Goal: Navigation & Orientation: Find specific page/section

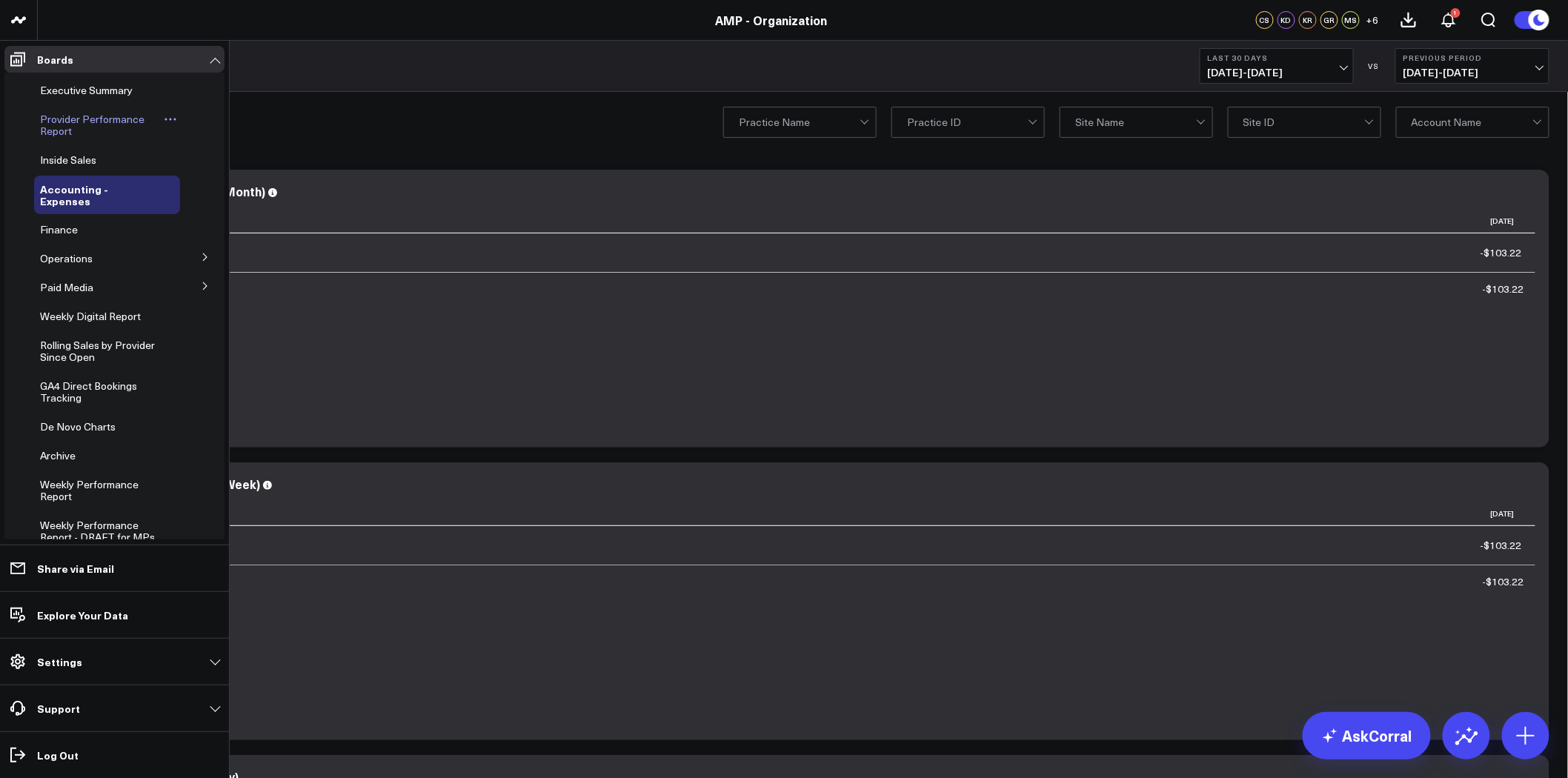
click at [94, 119] on span "Provider Performance Report" at bounding box center [92, 125] width 105 height 26
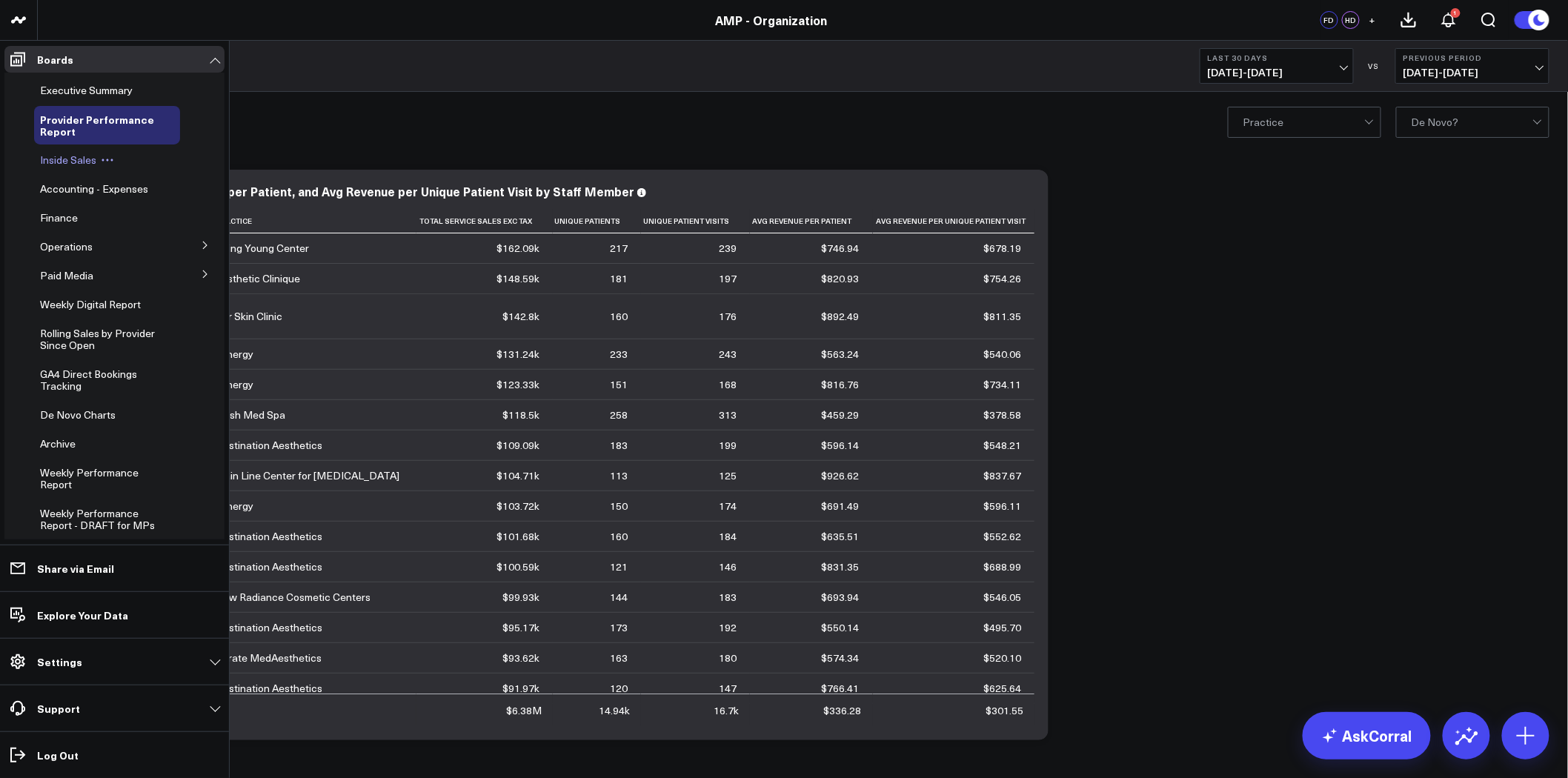
click at [75, 156] on span "Inside Sales" at bounding box center [68, 159] width 56 height 14
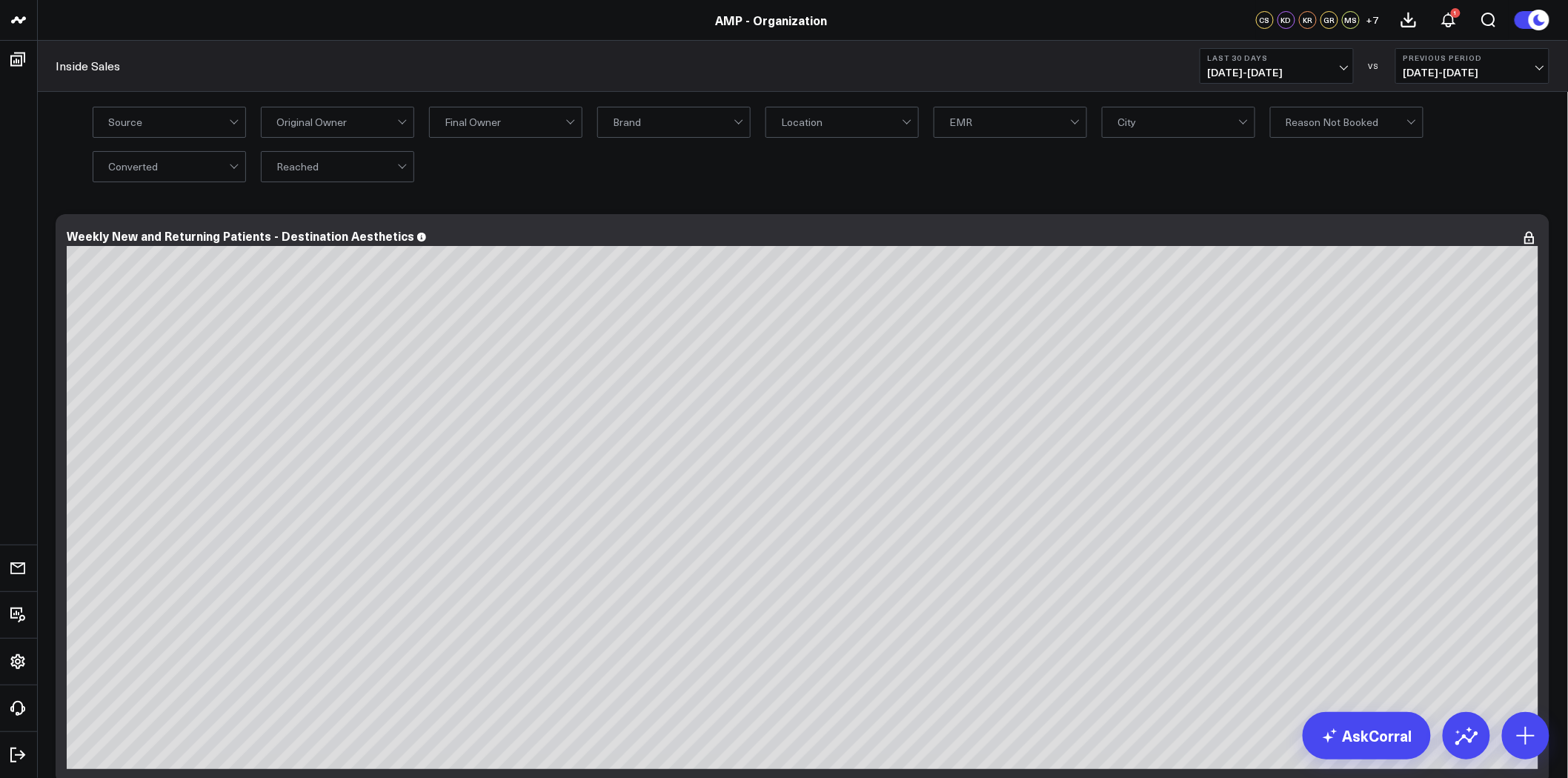
click at [1373, 22] on span "+ 7" at bounding box center [1372, 19] width 12 height 10
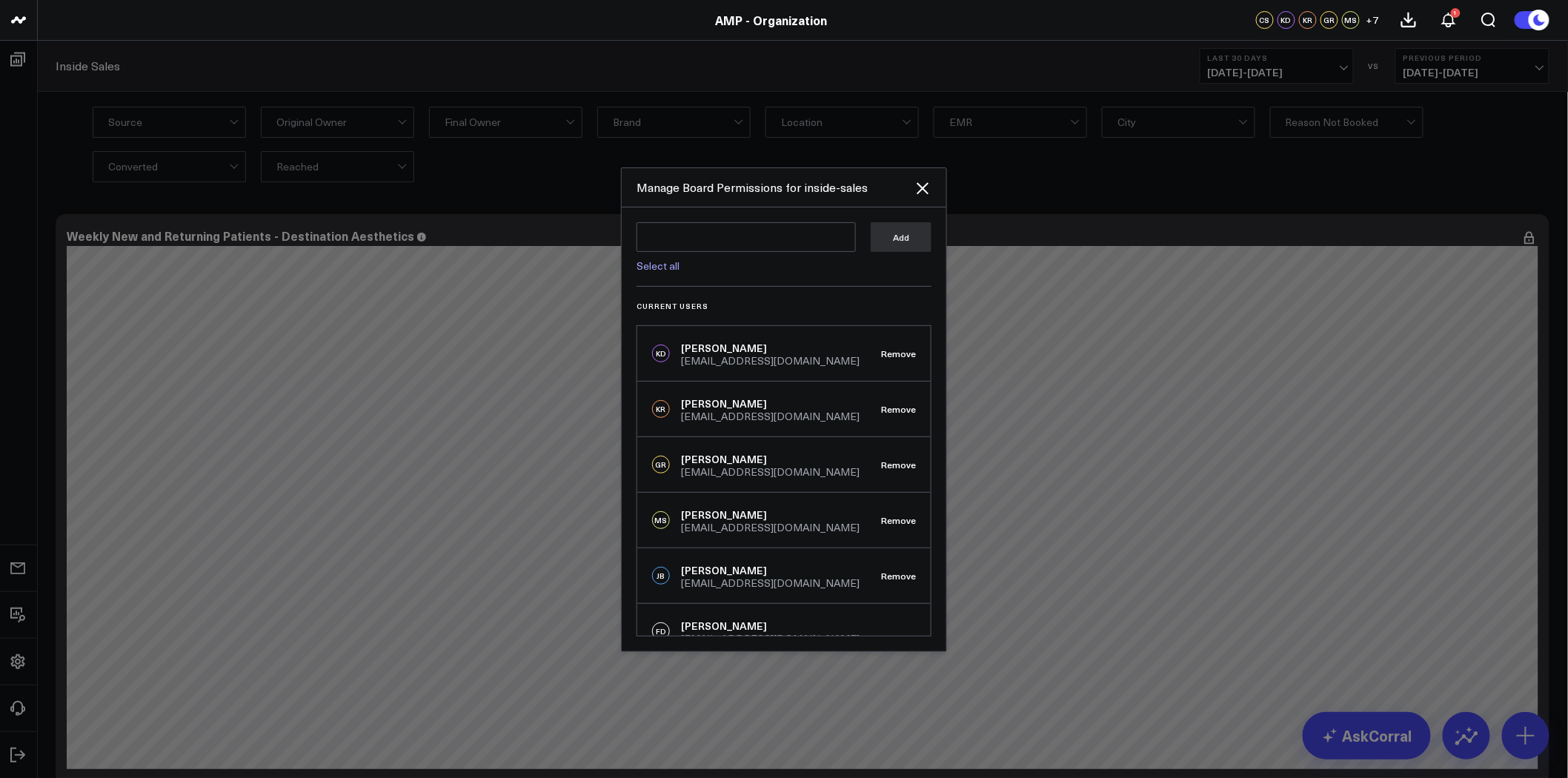
click at [508, 180] on div at bounding box center [784, 389] width 1568 height 778
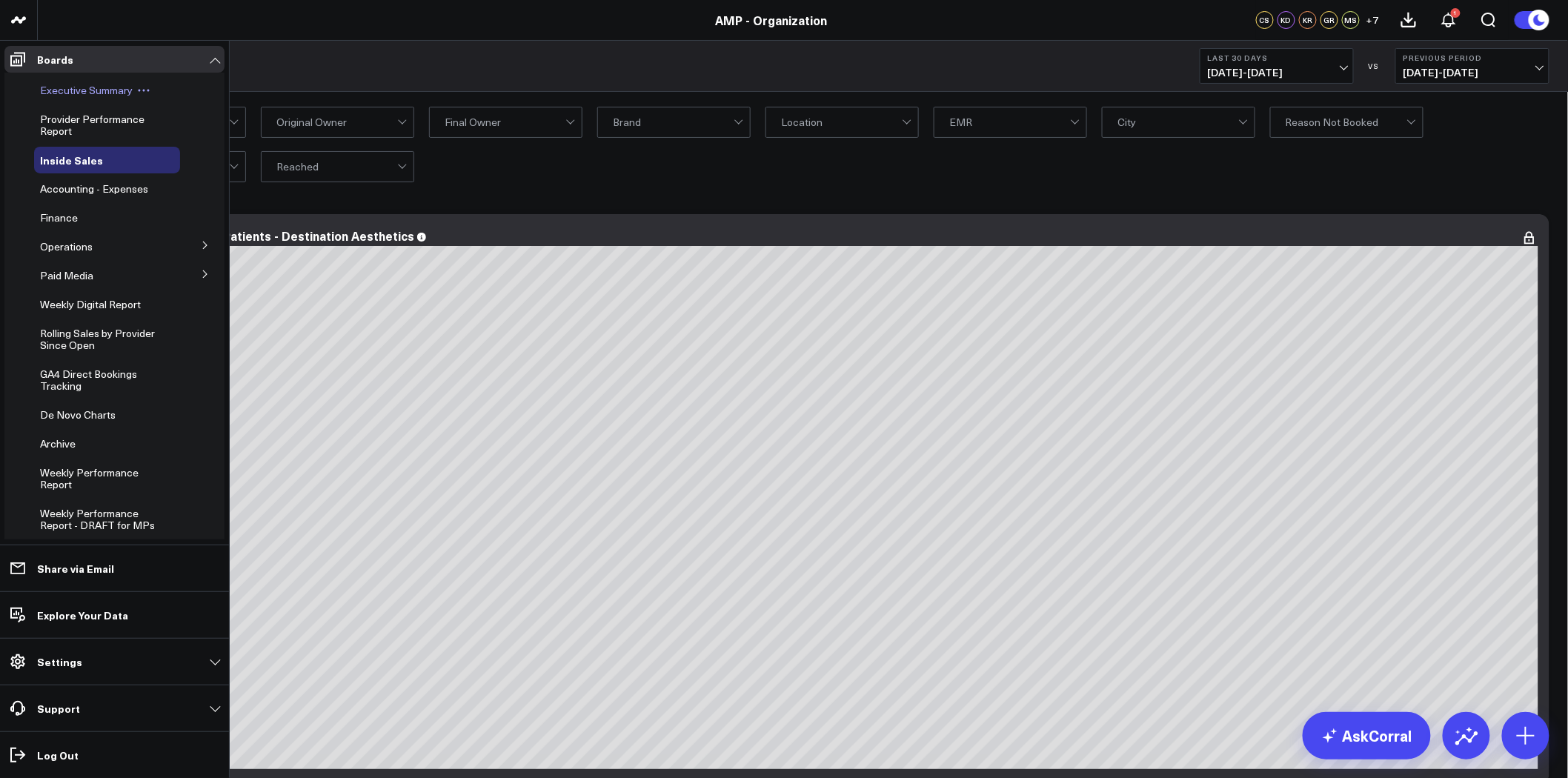
click at [92, 90] on span "Executive Summary" at bounding box center [86, 90] width 92 height 14
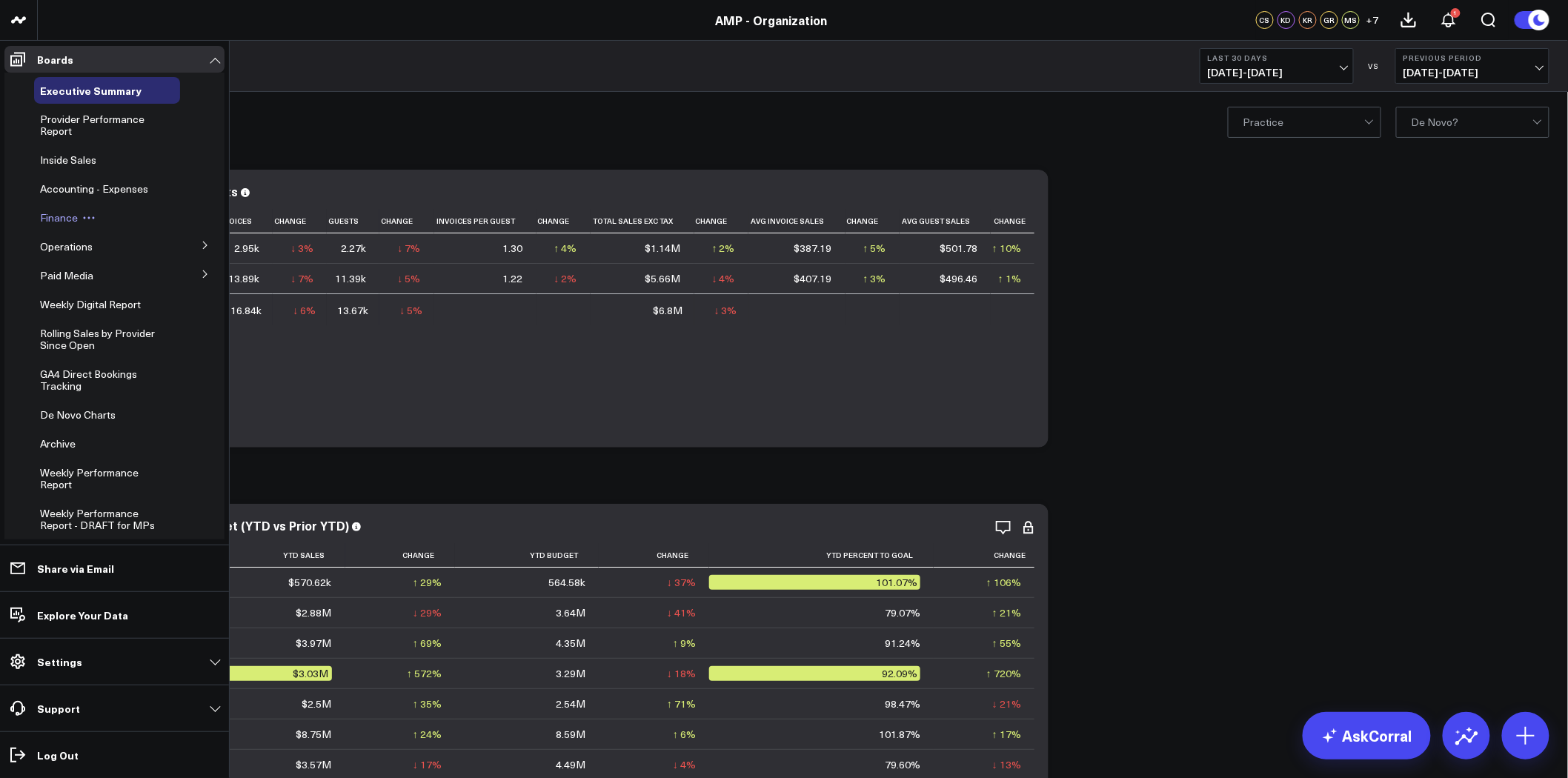
click at [70, 218] on span "Finance" at bounding box center [59, 217] width 38 height 14
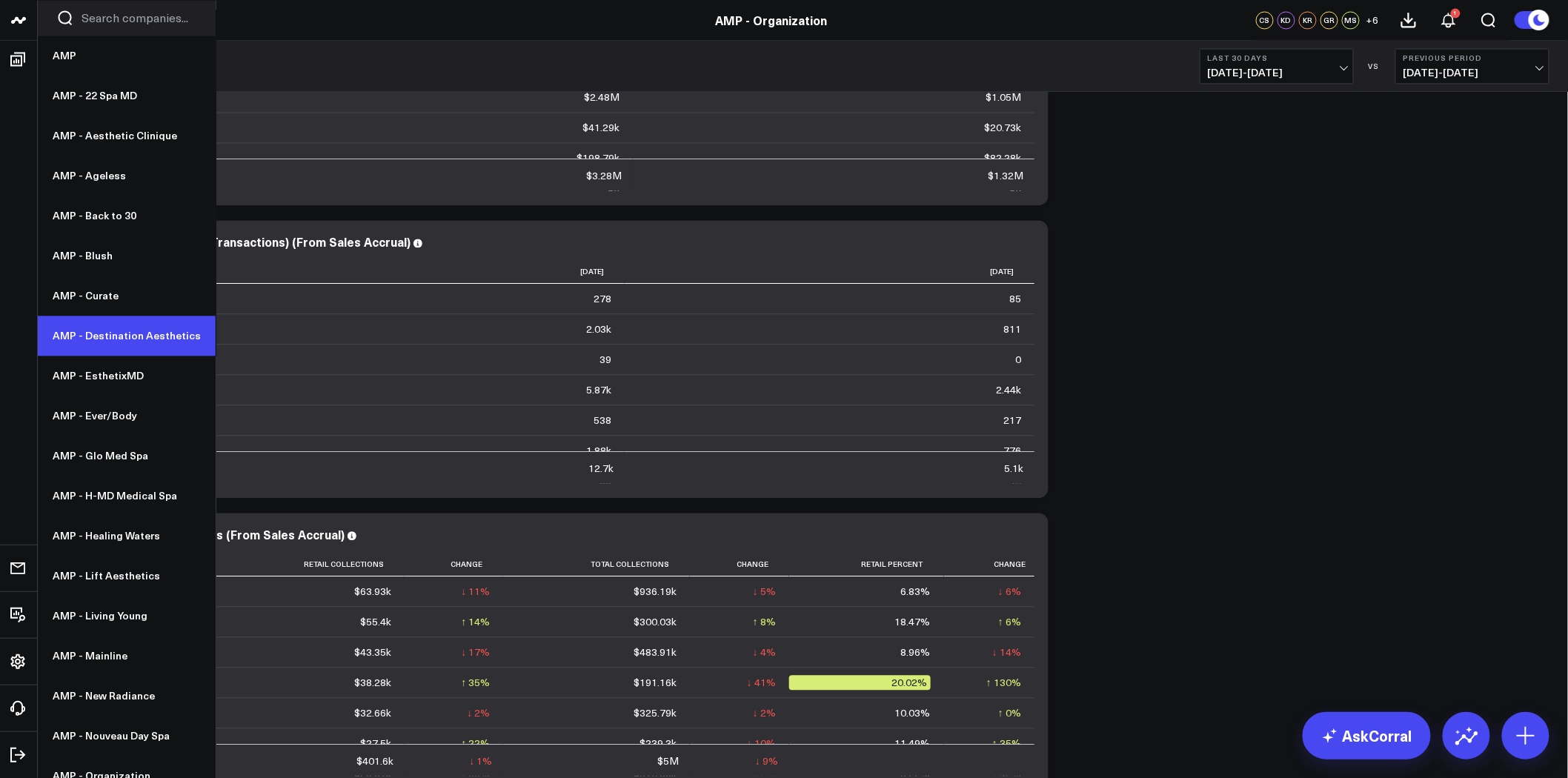
click at [130, 343] on link "AMP - Destination Aesthetics" at bounding box center [126, 336] width 178 height 40
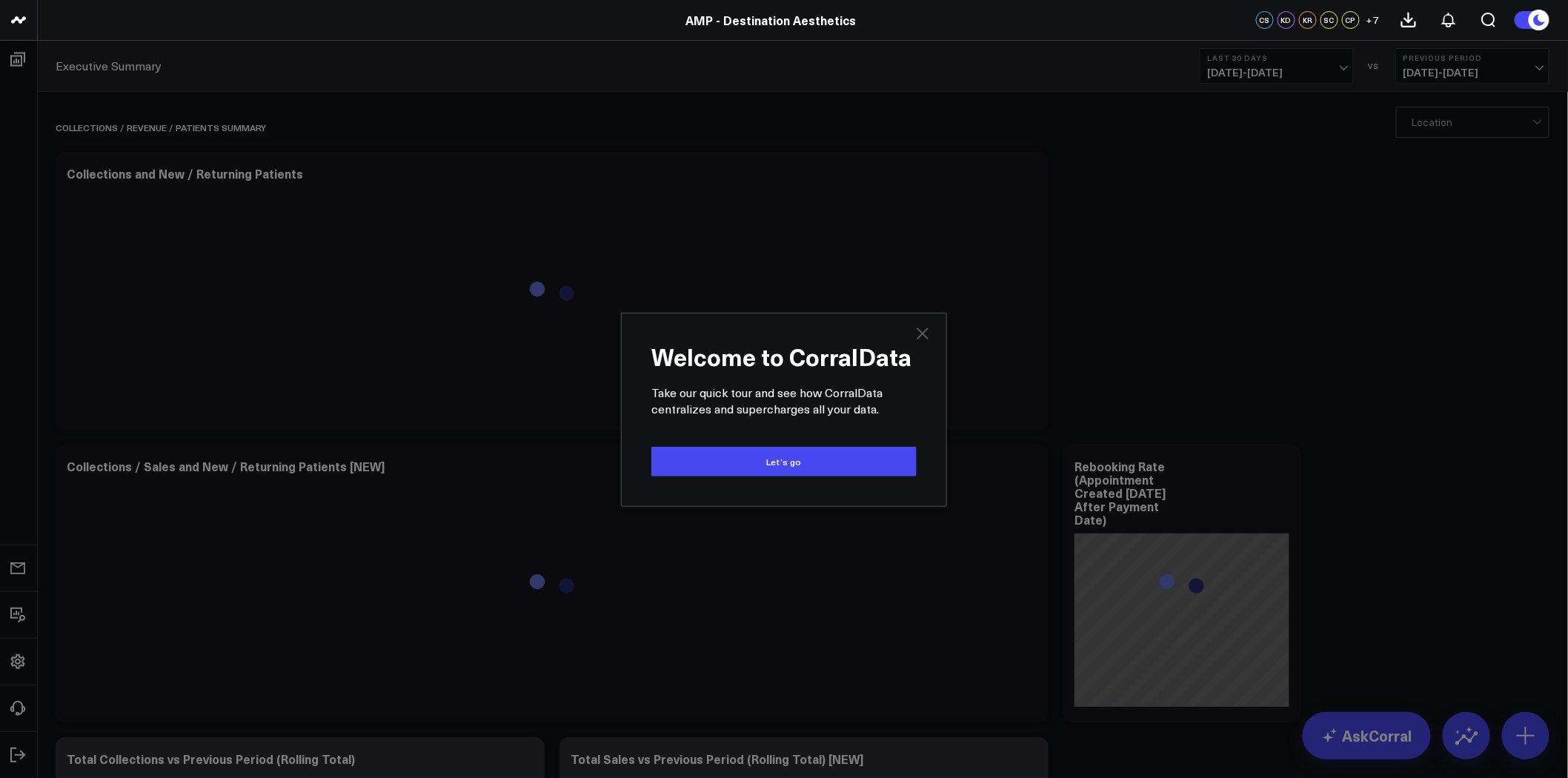
click at [921, 337] on icon at bounding box center [922, 333] width 18 height 18
